Goal: Transaction & Acquisition: Purchase product/service

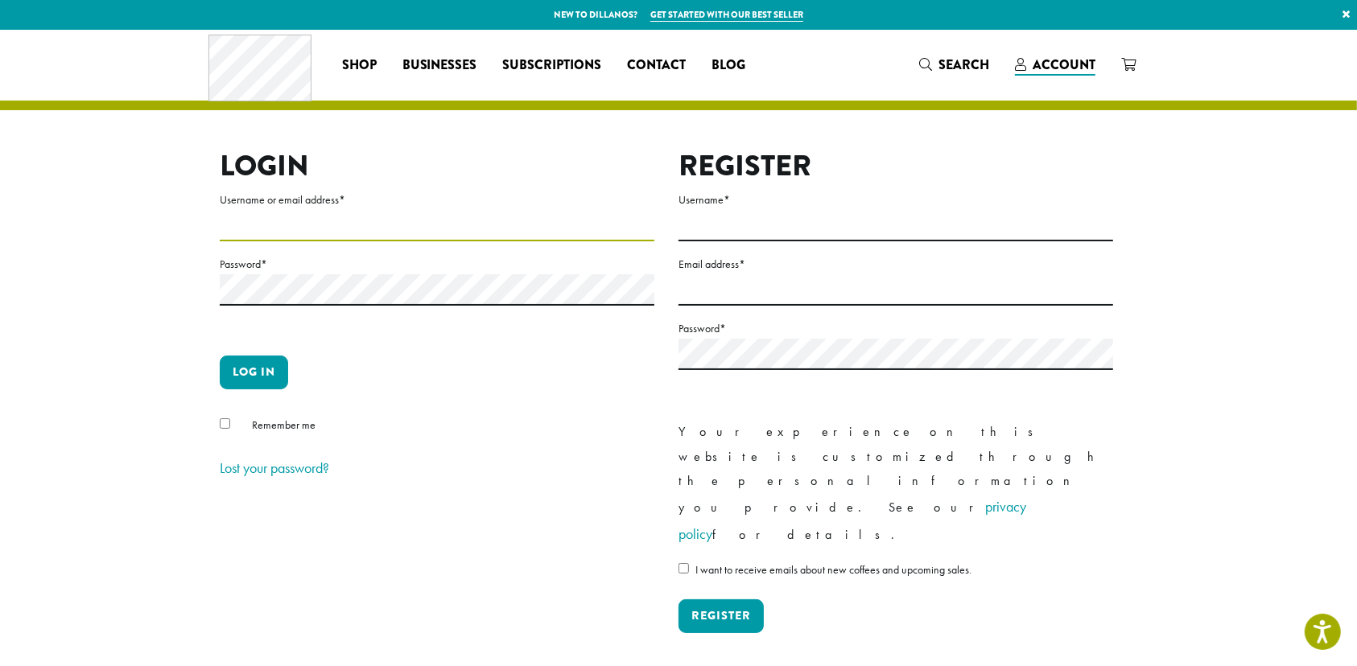
click at [379, 219] on input "Username or email address *" at bounding box center [437, 225] width 435 height 31
type input "**********"
click at [253, 370] on button "Log in" at bounding box center [254, 373] width 68 height 34
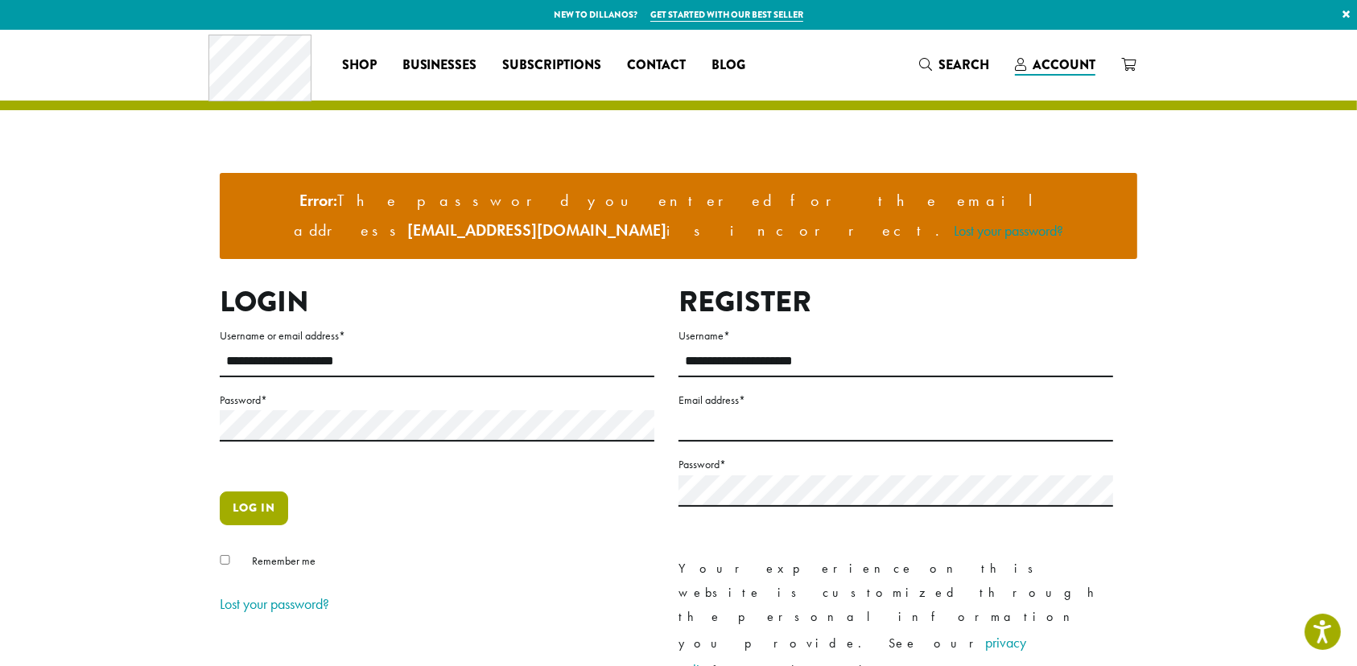
click at [255, 492] on button "Log in" at bounding box center [254, 509] width 68 height 34
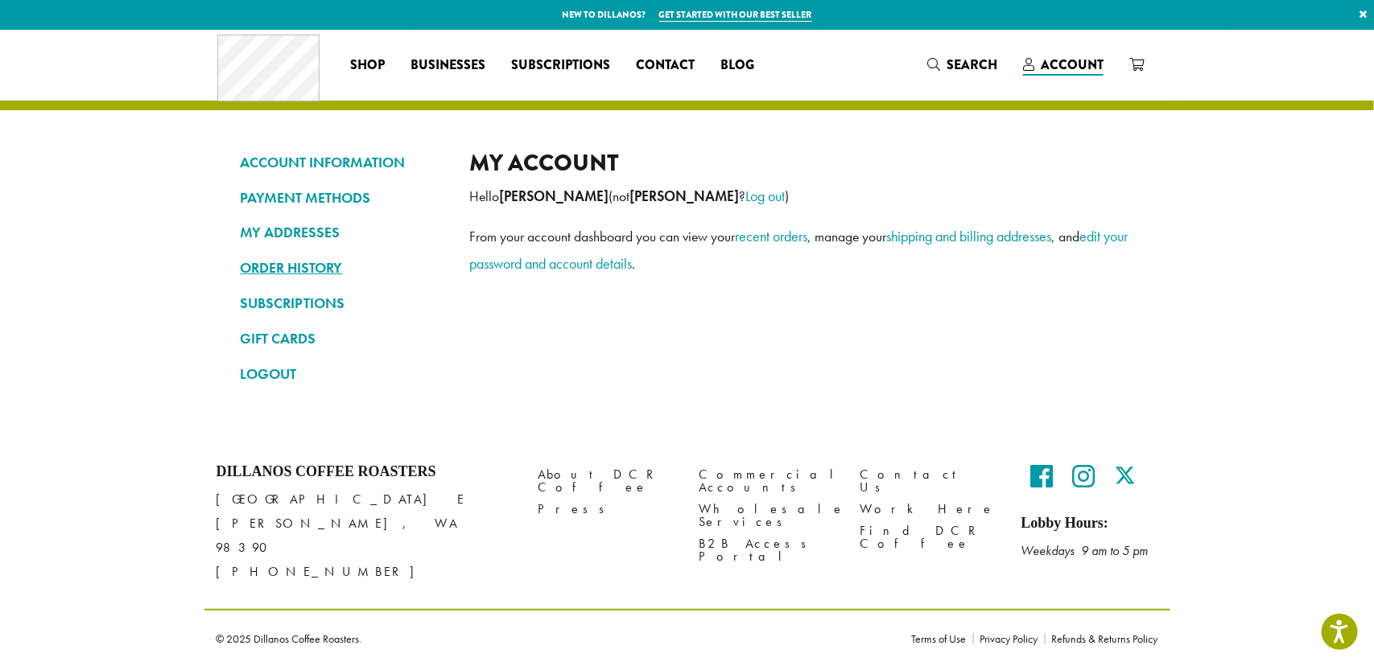
click at [310, 270] on link "ORDER HISTORY" at bounding box center [343, 267] width 205 height 27
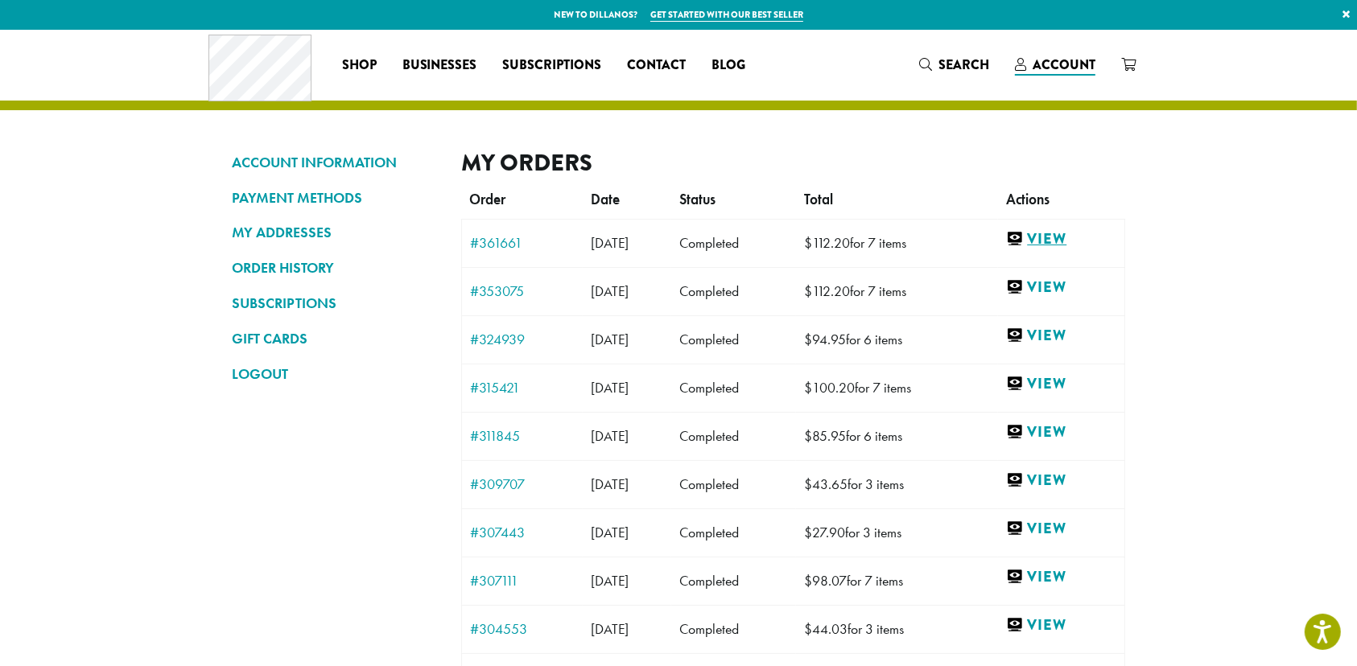
click at [1057, 238] on link "View" at bounding box center [1061, 239] width 110 height 20
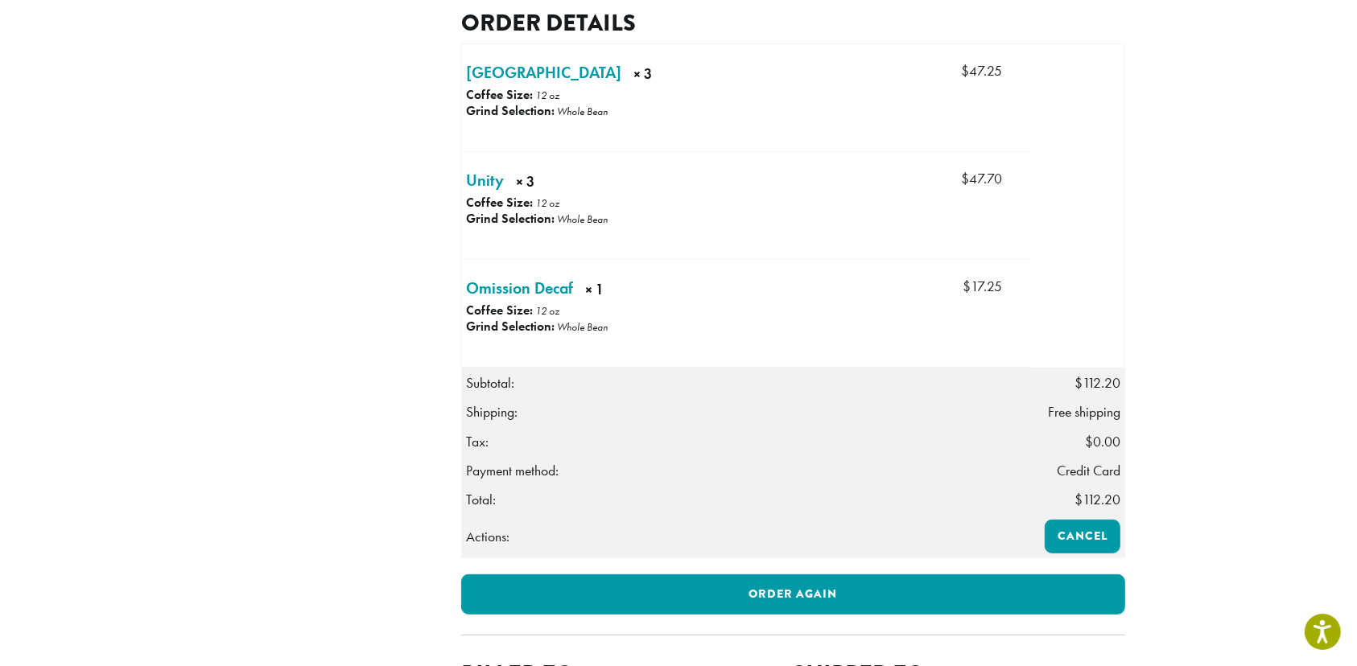
scroll to position [523, 0]
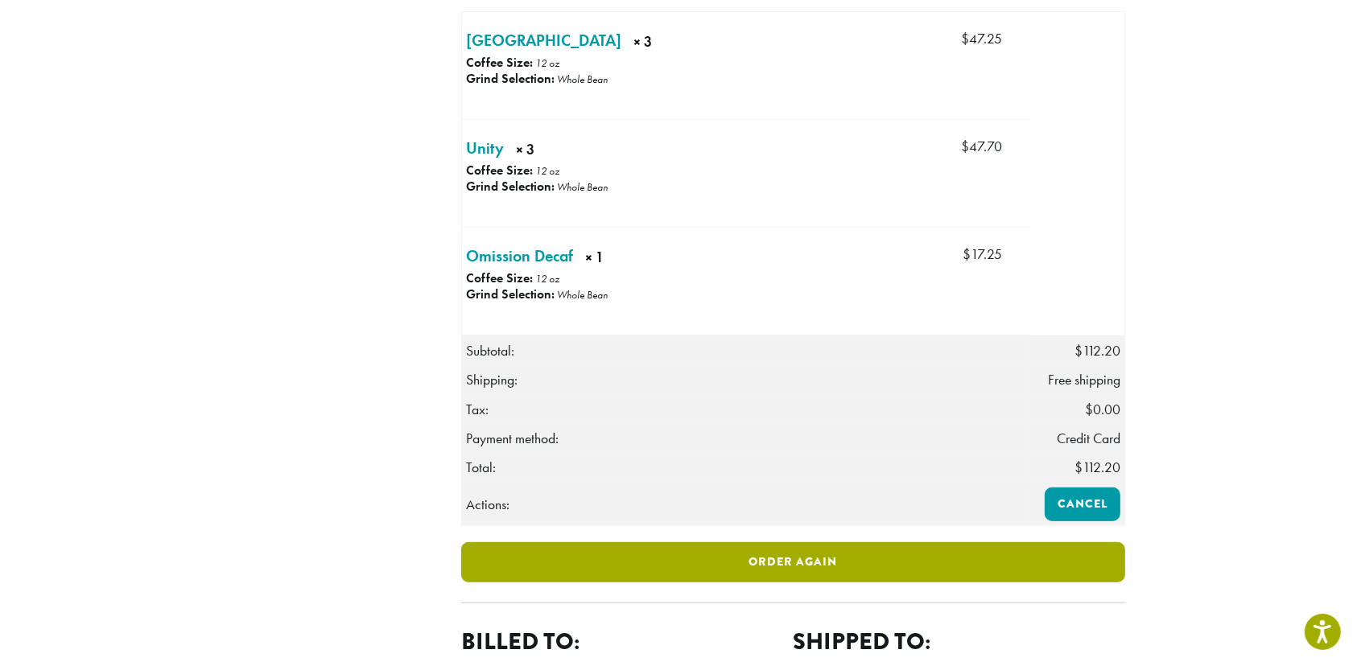
click at [821, 581] on link "Order again" at bounding box center [793, 562] width 664 height 40
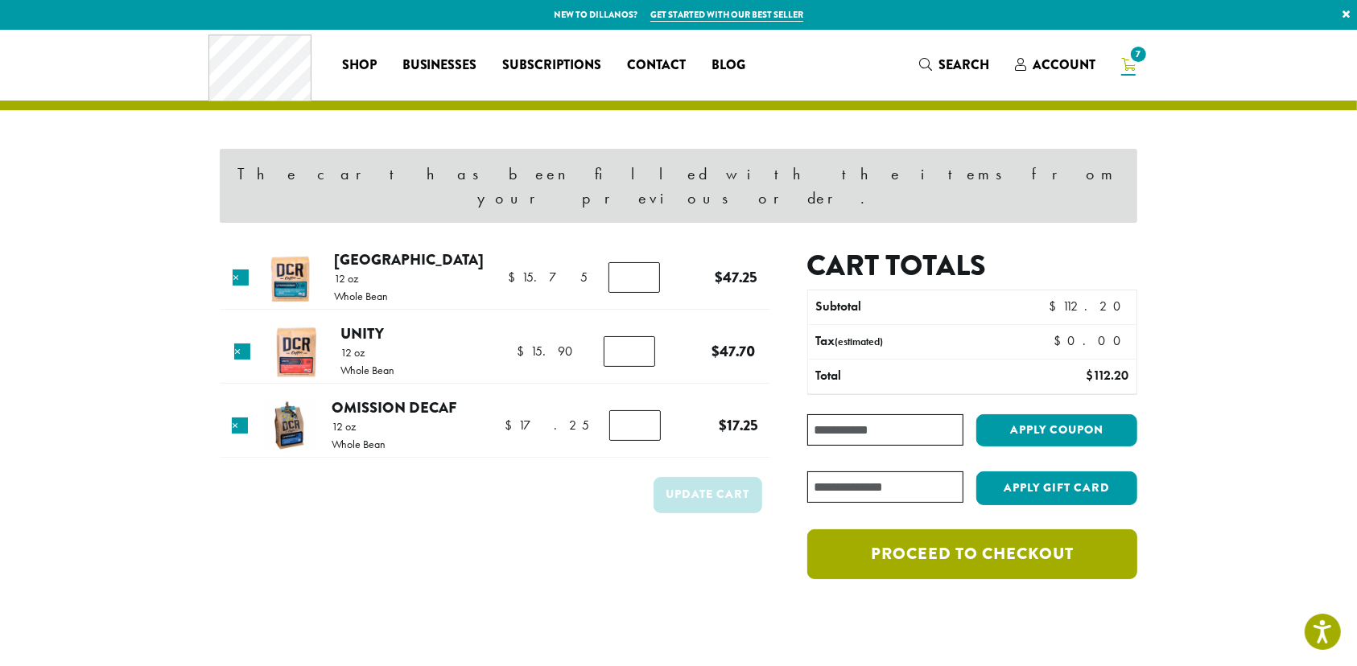
click at [966, 530] on link "Proceed to checkout" at bounding box center [972, 555] width 330 height 50
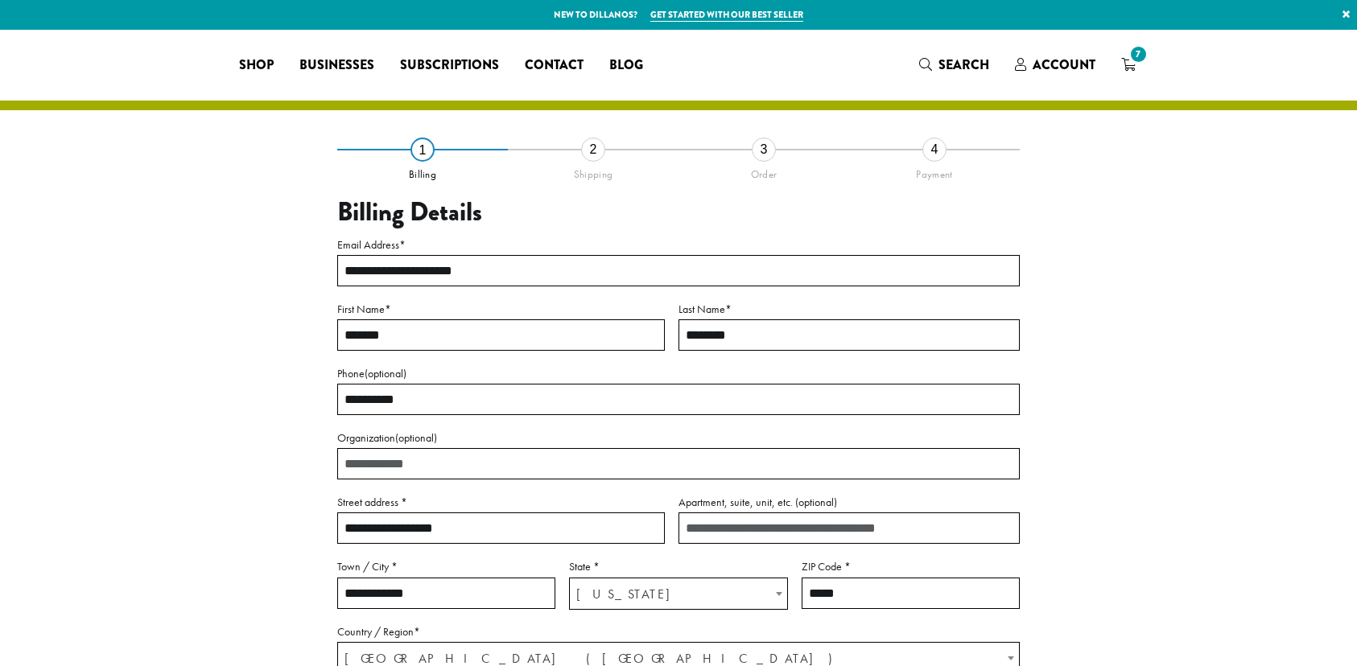
select select "**"
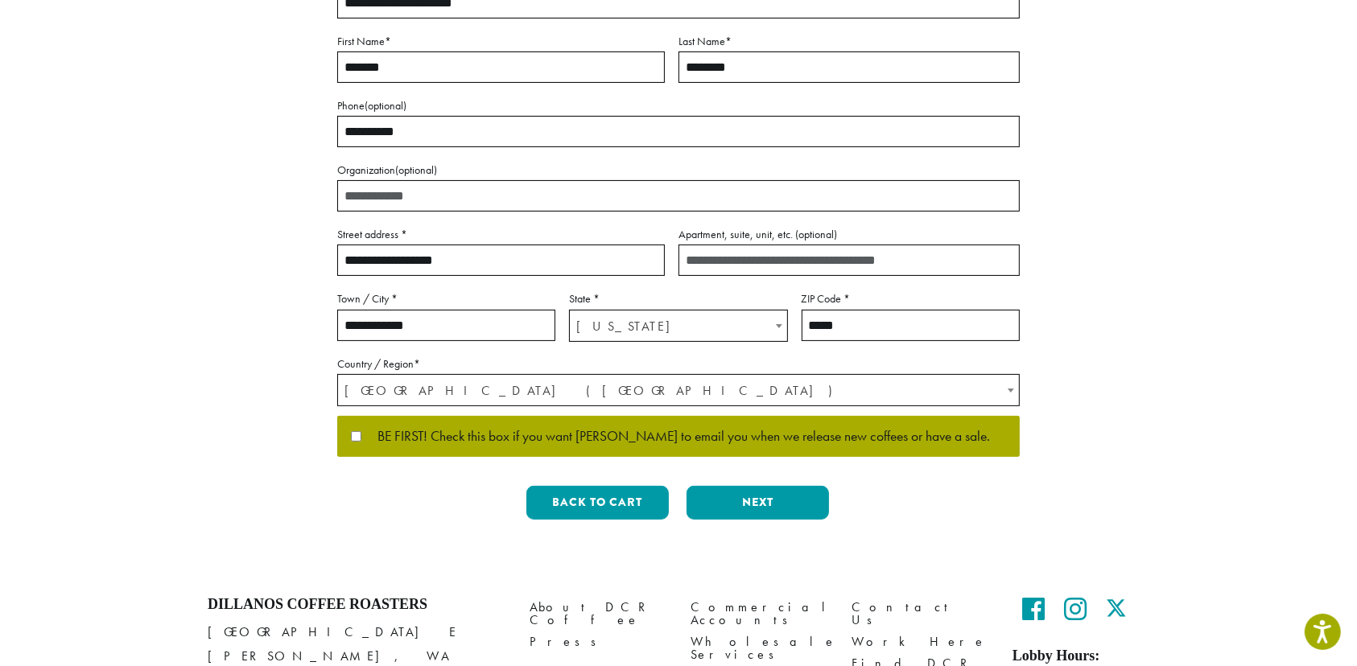
scroll to position [282, 0]
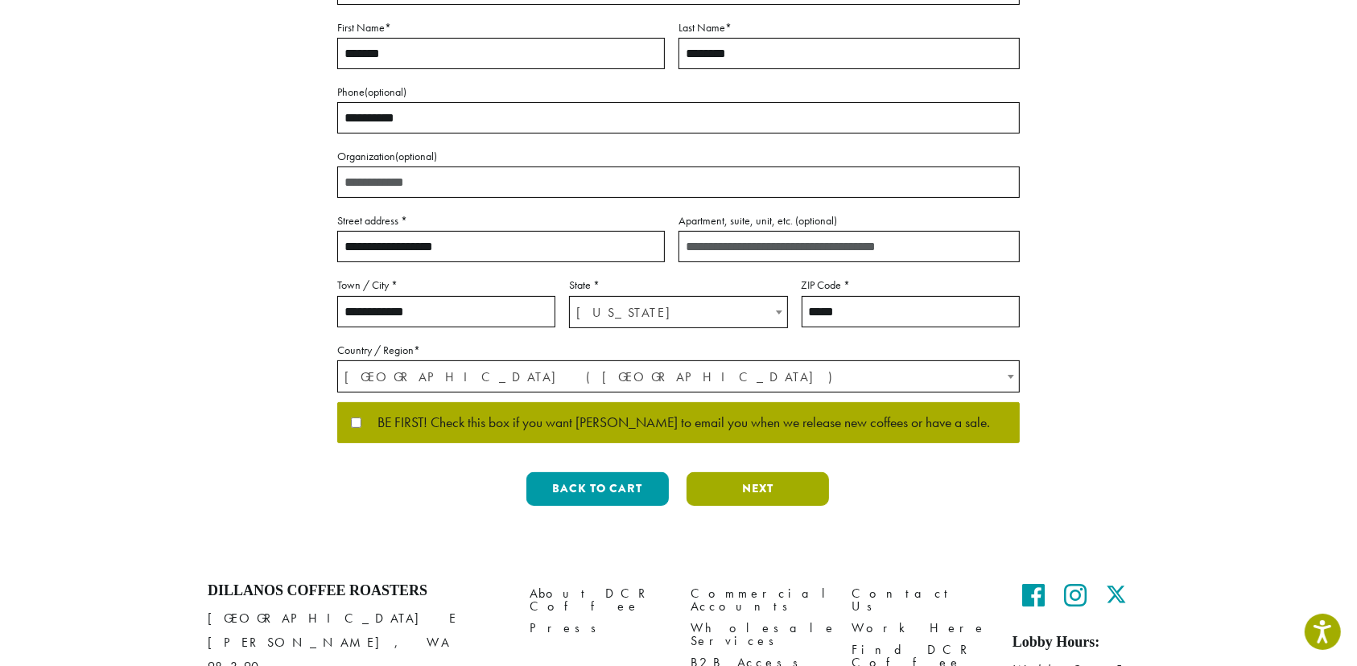
click at [755, 477] on button "Next" at bounding box center [757, 489] width 142 height 34
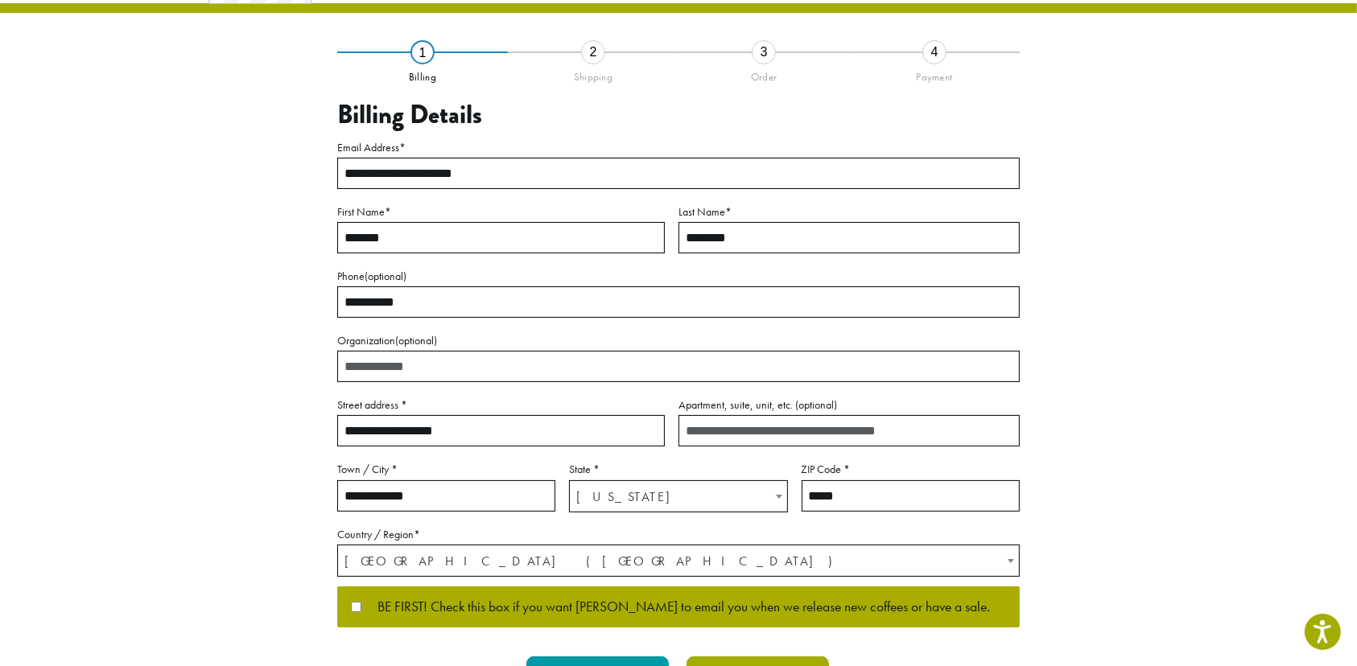
scroll to position [13, 0]
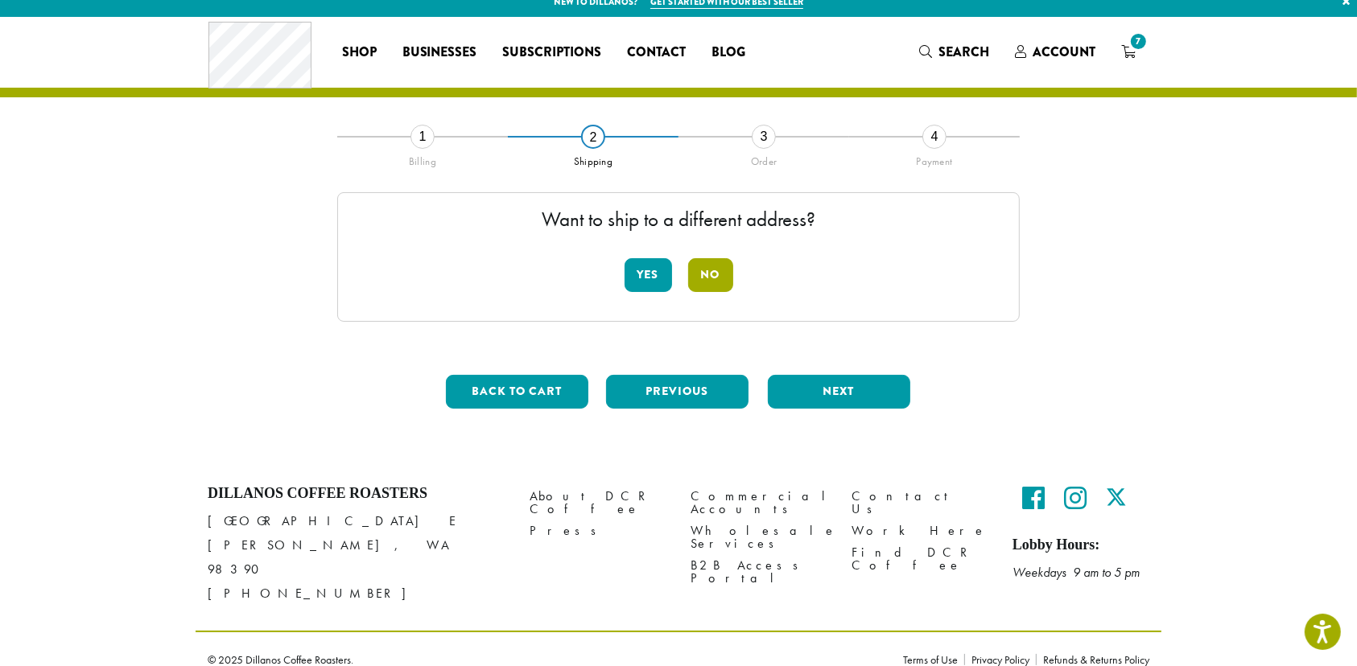
click at [709, 271] on button "No" at bounding box center [710, 275] width 45 height 34
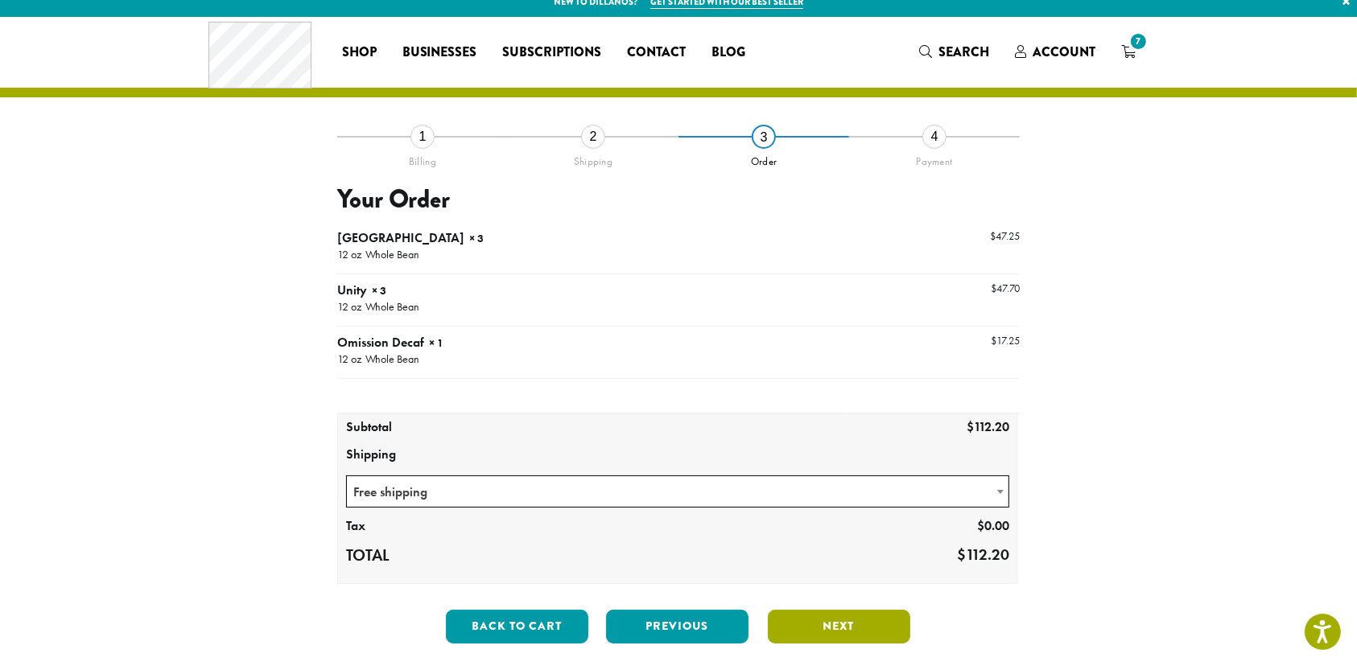
click at [829, 624] on button "Next" at bounding box center [839, 627] width 142 height 34
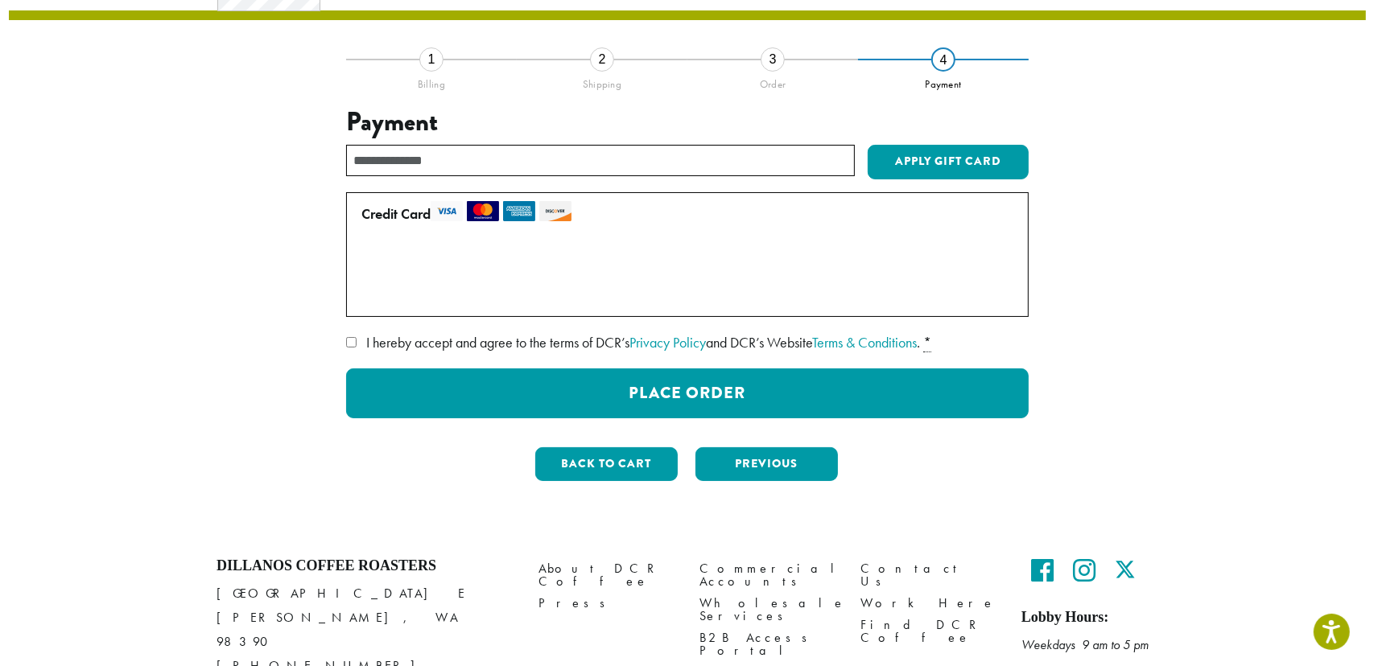
scroll to position [111, 0]
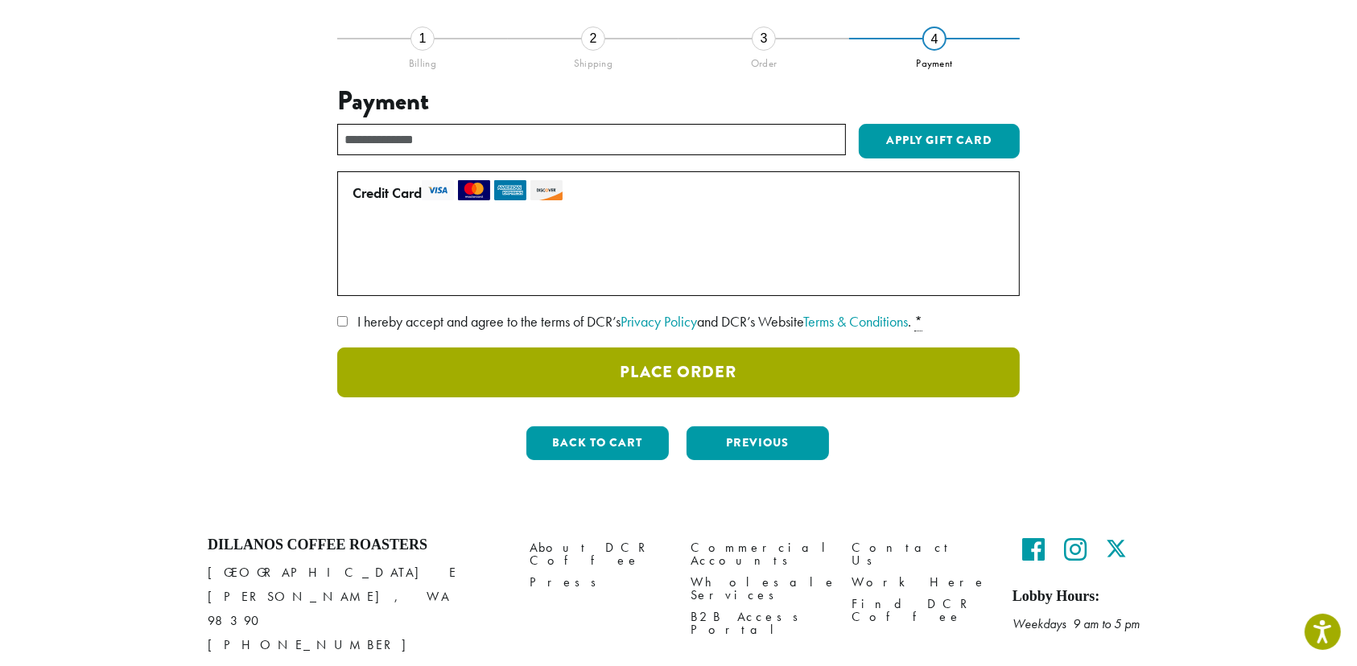
click at [678, 366] on button "Place Order" at bounding box center [678, 373] width 682 height 50
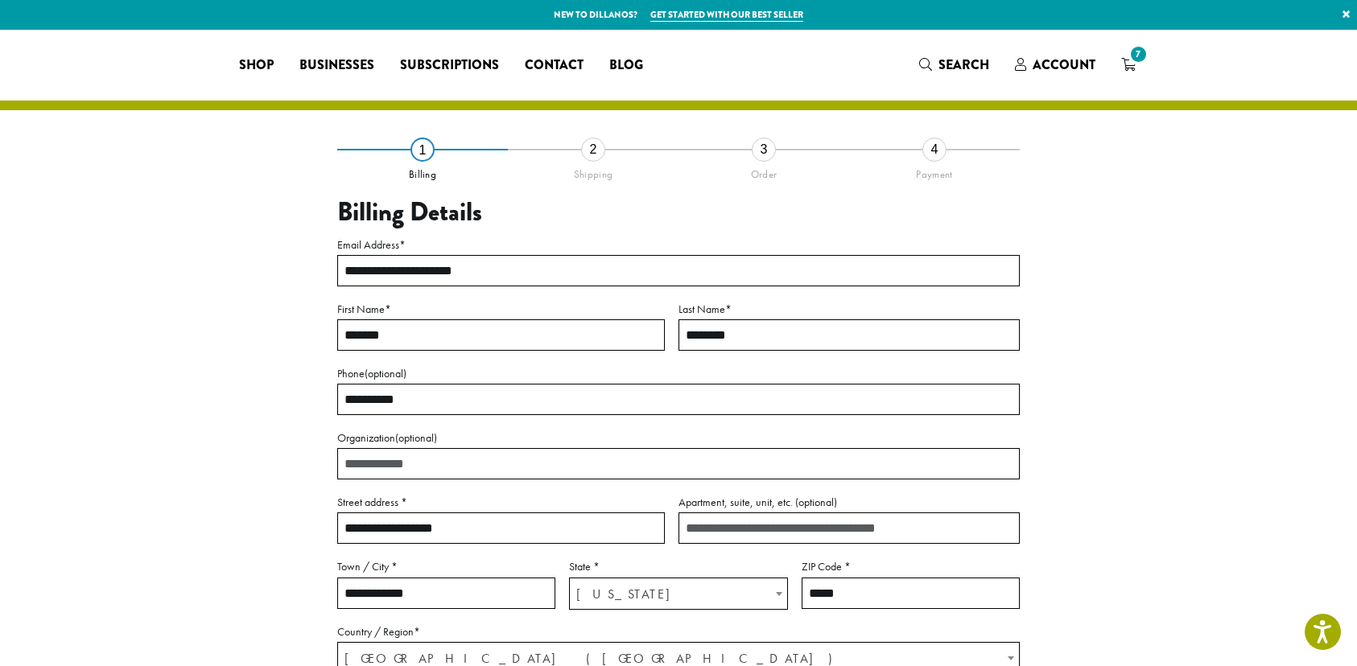
select select "**"
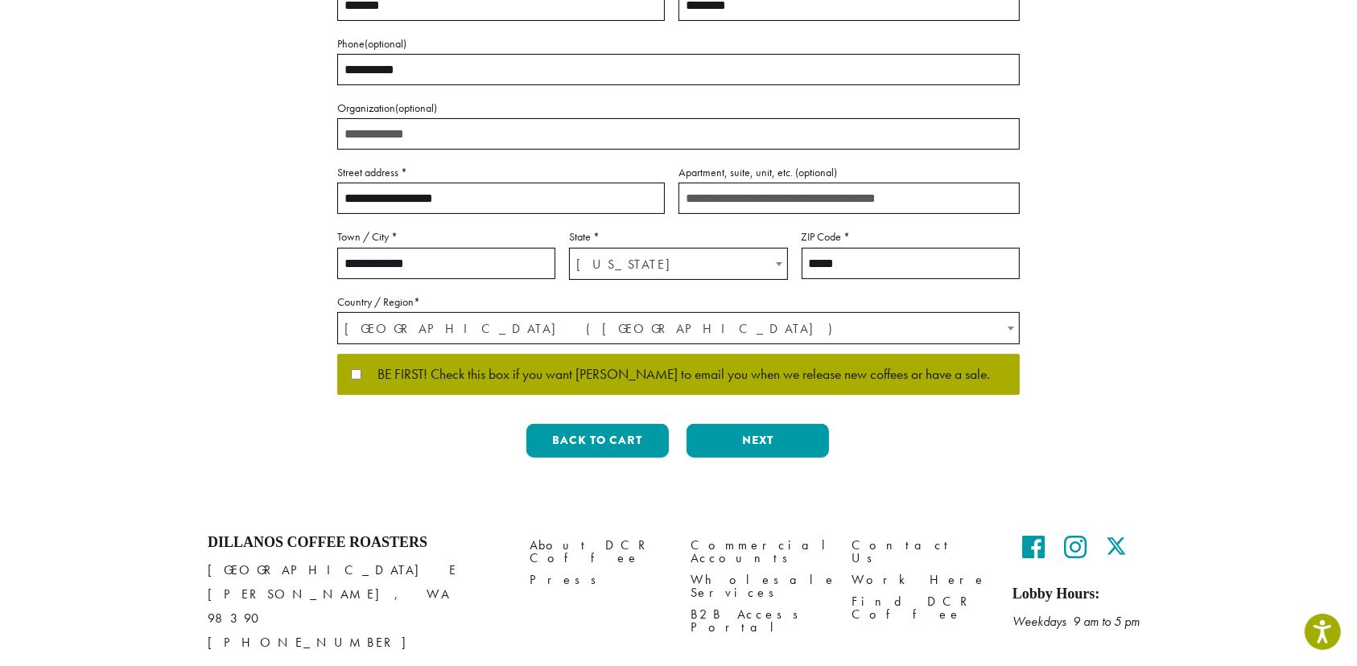
scroll to position [378, 0]
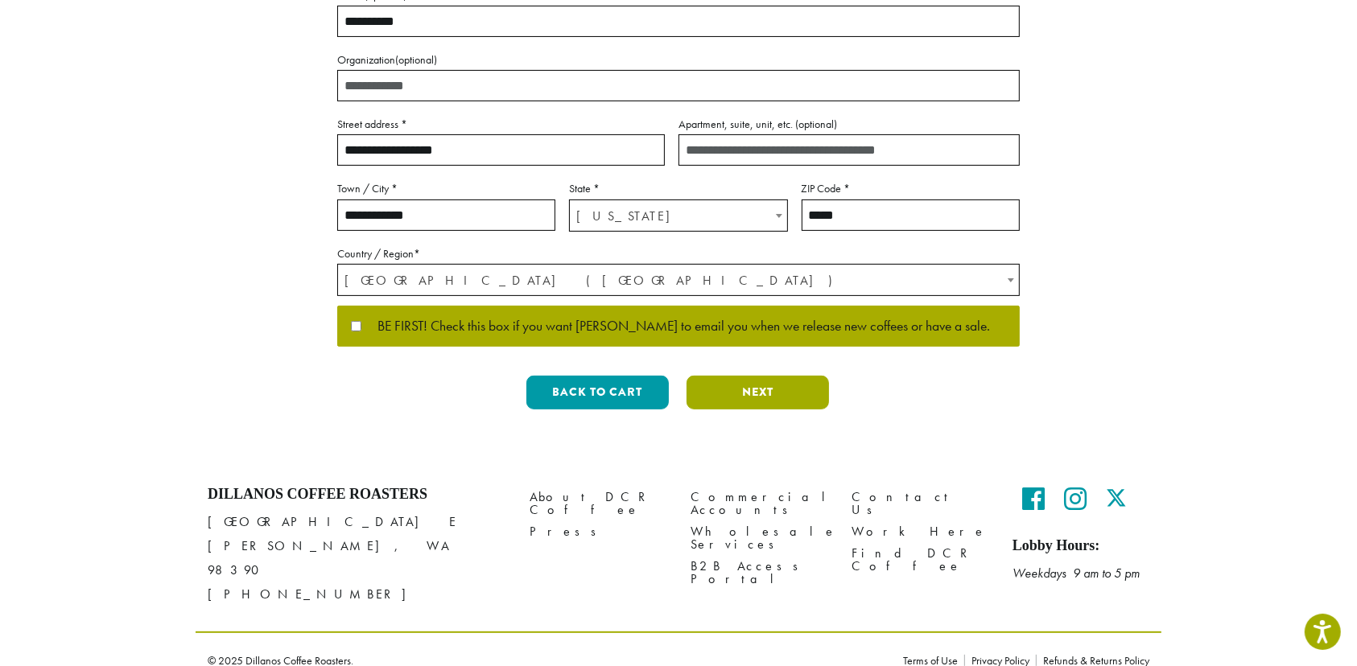
click at [752, 392] on button "Next" at bounding box center [757, 393] width 142 height 34
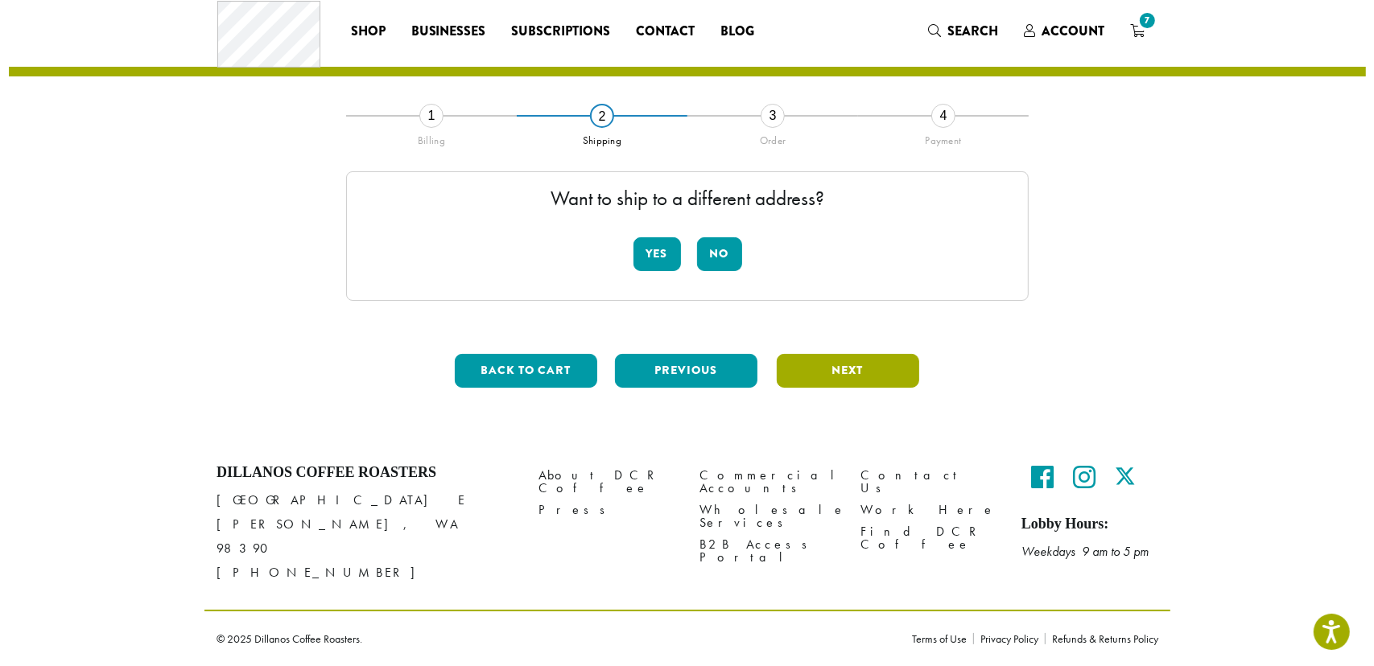
scroll to position [13, 0]
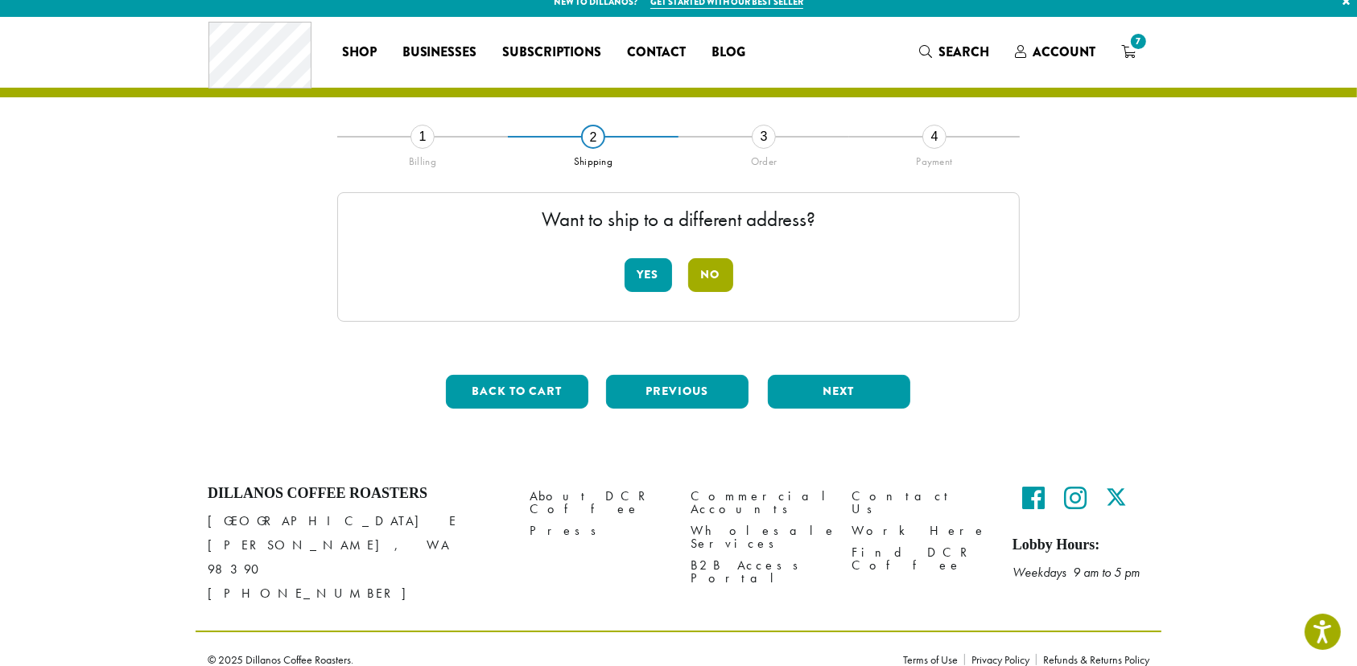
click at [708, 274] on button "No" at bounding box center [710, 275] width 45 height 34
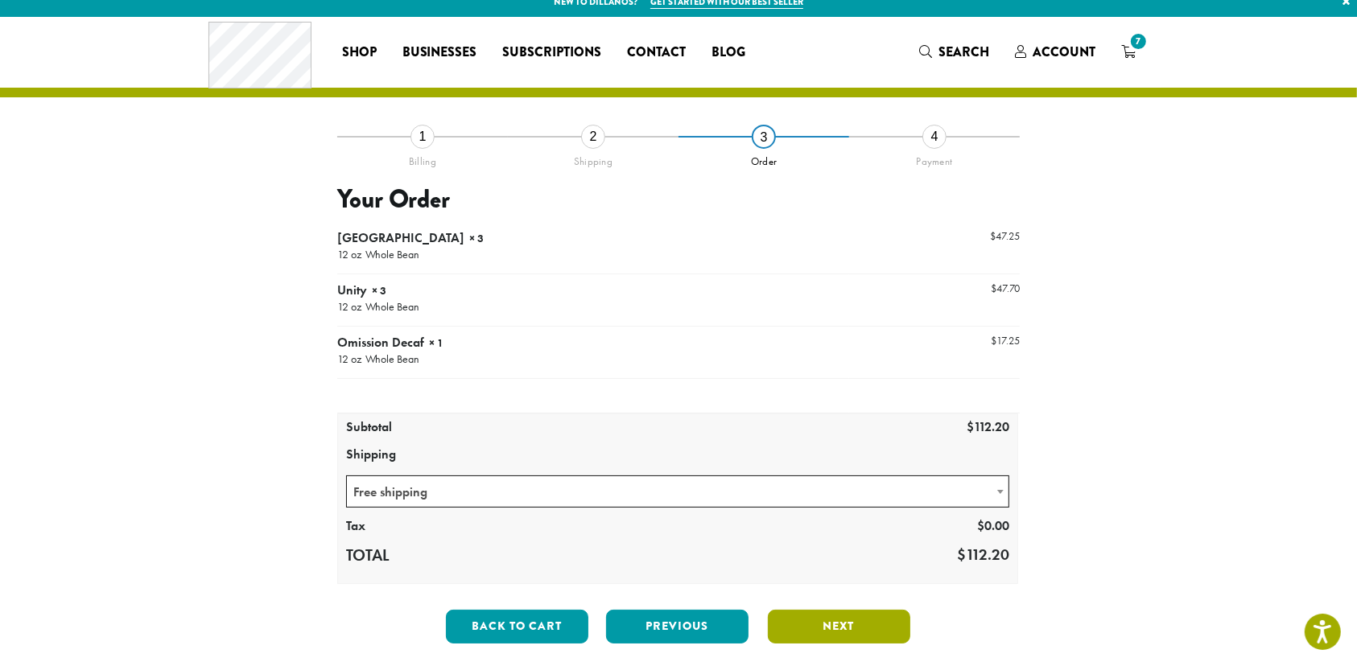
click at [835, 629] on button "Next" at bounding box center [839, 627] width 142 height 34
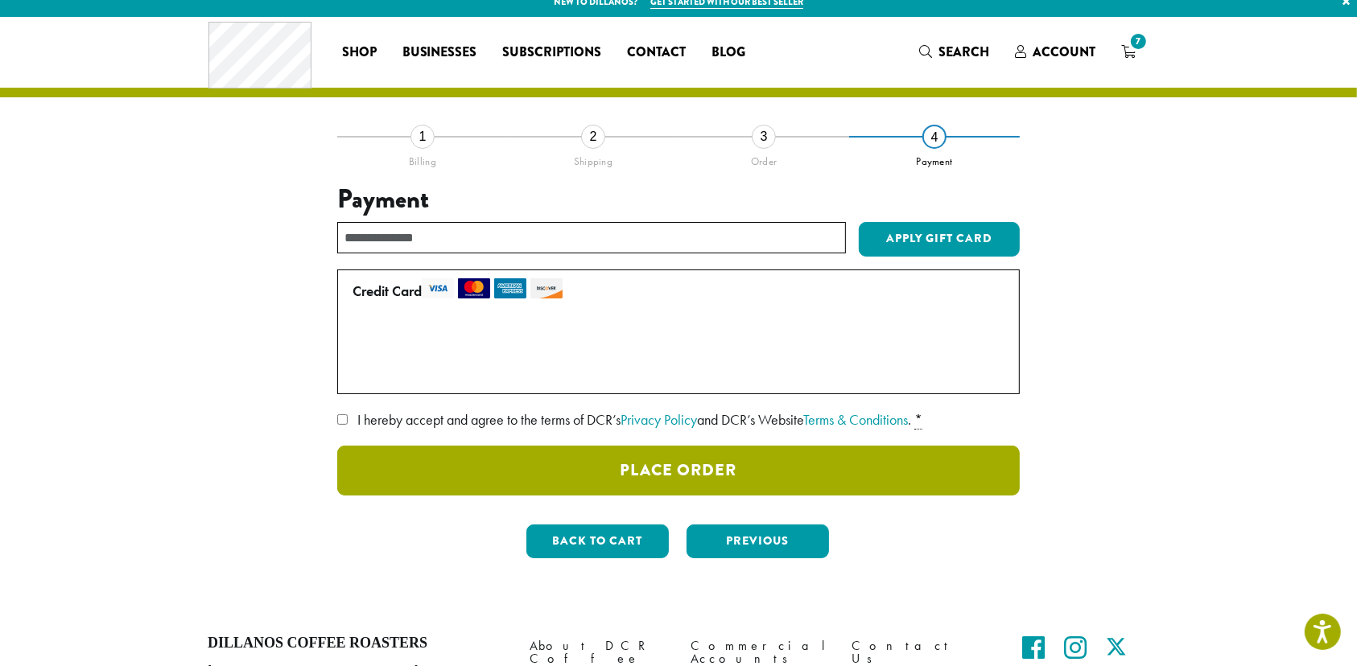
click at [688, 472] on button "Place Order" at bounding box center [678, 471] width 682 height 50
